Goal: Task Accomplishment & Management: Use online tool/utility

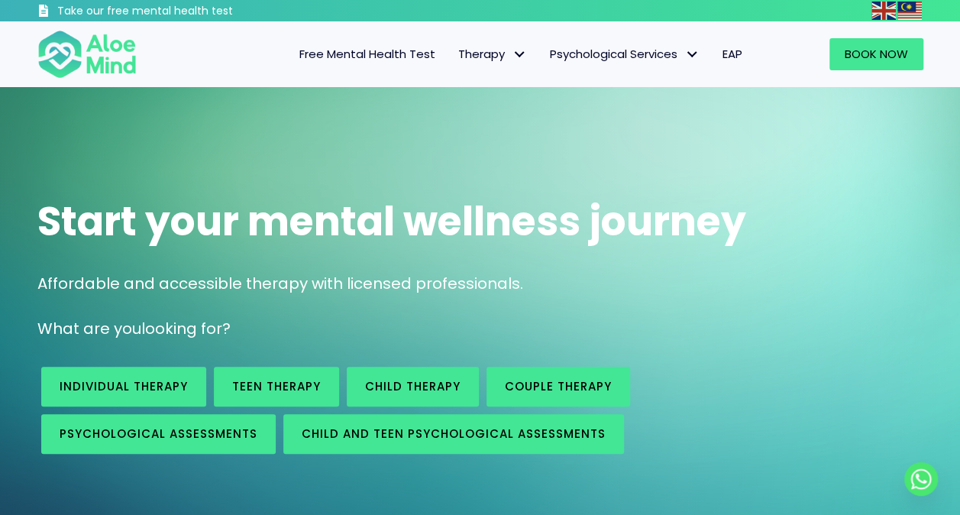
click at [394, 50] on span "Free Mental Health Test" at bounding box center [367, 54] width 136 height 16
click at [382, 50] on span "Free Mental Health Test" at bounding box center [367, 54] width 136 height 16
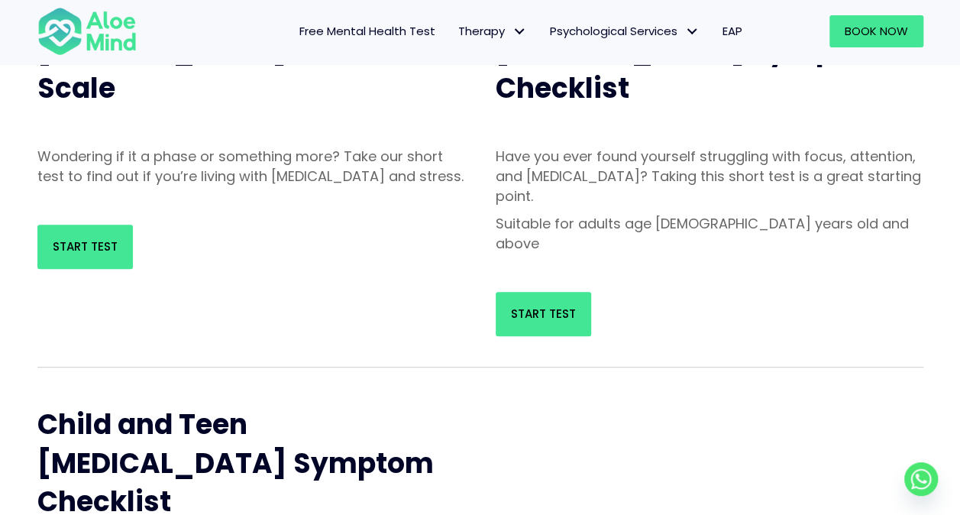
scroll to position [229, 0]
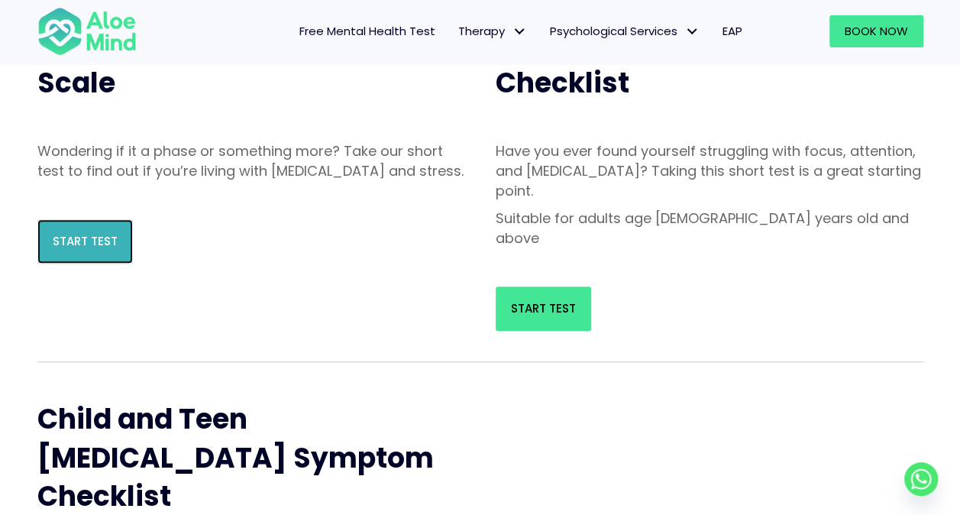
click at [63, 249] on span "Start Test" at bounding box center [85, 241] width 65 height 16
